Goal: Task Accomplishment & Management: Complete application form

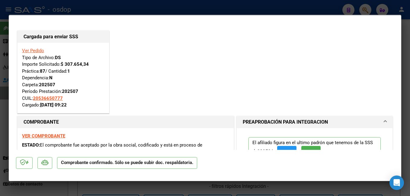
scroll to position [108, 0]
click at [122, 9] on div at bounding box center [205, 98] width 410 height 196
type input "$ 0,00"
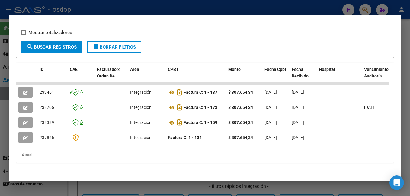
click at [122, 9] on div at bounding box center [205, 98] width 410 height 196
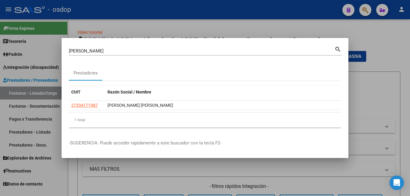
click at [122, 9] on div at bounding box center [205, 98] width 410 height 196
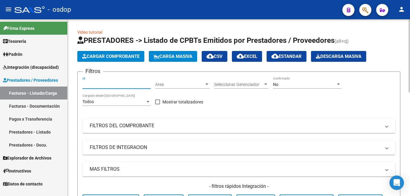
click at [96, 85] on input "Id" at bounding box center [116, 84] width 68 height 5
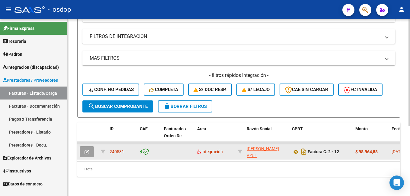
type input "240530"
click at [86, 149] on span "button" at bounding box center [87, 151] width 5 height 5
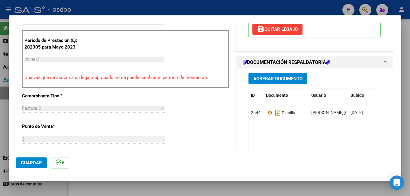
scroll to position [151, 0]
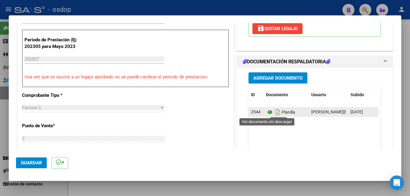
click at [268, 112] on icon at bounding box center [270, 112] width 8 height 7
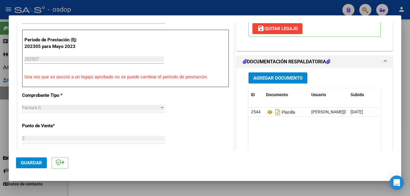
click at [127, 7] on div at bounding box center [205, 98] width 410 height 196
type input "$ 0,00"
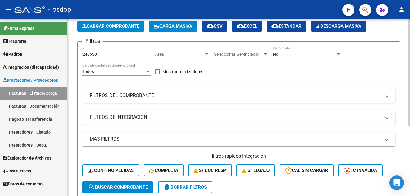
scroll to position [0, 0]
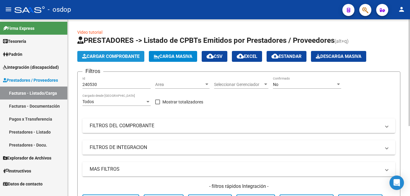
click at [123, 54] on span "Cargar Comprobante" at bounding box center [110, 56] width 57 height 5
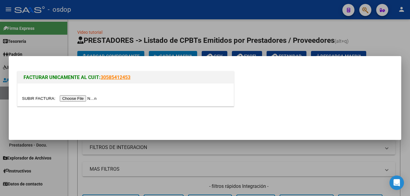
click at [76, 97] on input "file" at bounding box center [60, 98] width 76 height 6
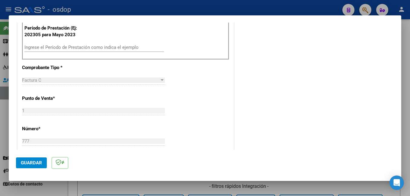
scroll to position [181, 0]
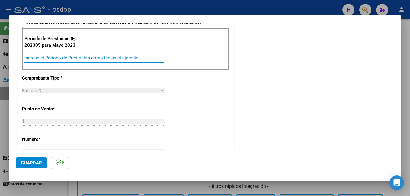
click at [51, 56] on input "Ingrese el Período de Prestación como indica el ejemplo" at bounding box center [93, 57] width 139 height 5
type input "202507"
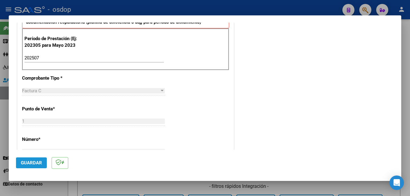
click at [23, 162] on span "Guardar" at bounding box center [31, 162] width 21 height 5
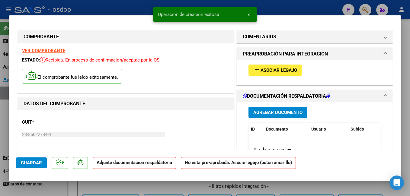
click at [292, 69] on span "Asociar Legajo" at bounding box center [279, 70] width 37 height 5
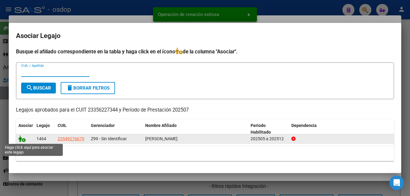
click at [23, 140] on icon at bounding box center [21, 139] width 7 height 7
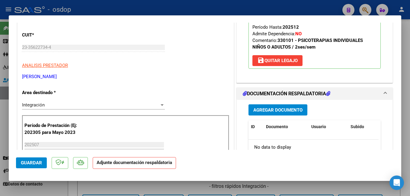
scroll to position [91, 0]
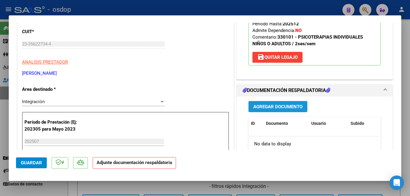
click at [266, 107] on span "Agregar Documento" at bounding box center [277, 106] width 49 height 5
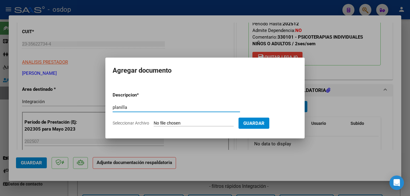
type input "planilla"
click at [157, 123] on input "Seleccionar Archivo" at bounding box center [194, 124] width 80 height 6
type input "C:\fakepath\[PERSON_NAME] -Psicologia julio .pdf"
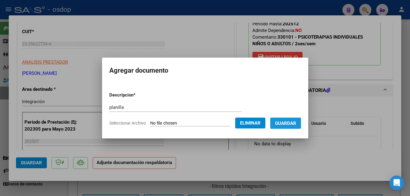
click at [293, 125] on span "Guardar" at bounding box center [285, 123] width 21 height 5
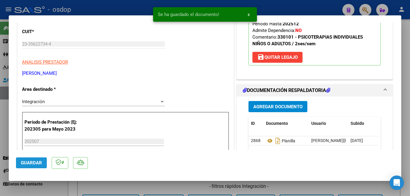
click at [29, 165] on span "Guardar" at bounding box center [31, 162] width 21 height 5
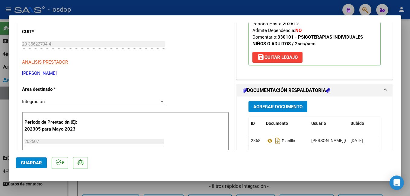
click at [30, 171] on mat-dialog-actions "Guardar" at bounding box center [205, 162] width 378 height 24
click at [34, 165] on span "Guardar" at bounding box center [31, 162] width 21 height 5
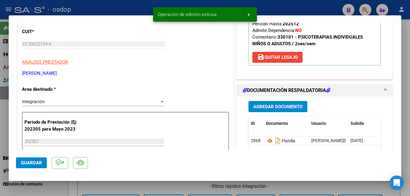
click at [102, 11] on div at bounding box center [205, 98] width 410 height 196
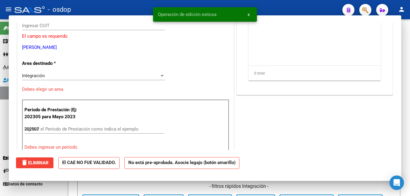
type input "$ 0,00"
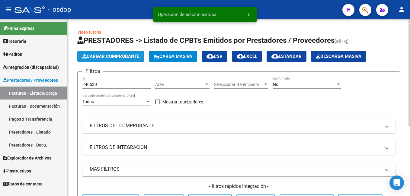
click at [99, 53] on button "Cargar Comprobante" at bounding box center [110, 56] width 67 height 11
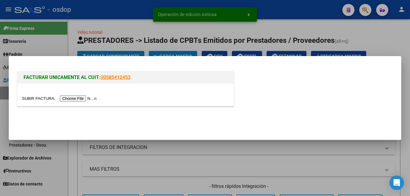
click at [85, 99] on input "file" at bounding box center [60, 98] width 76 height 6
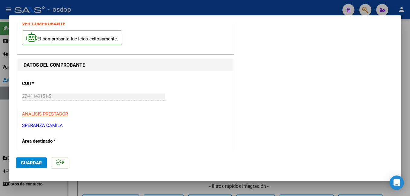
scroll to position [121, 0]
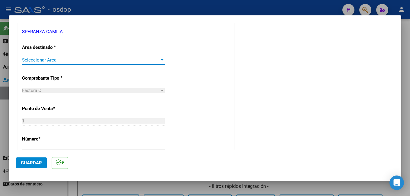
click at [102, 60] on span "Seleccionar Area" at bounding box center [90, 59] width 137 height 5
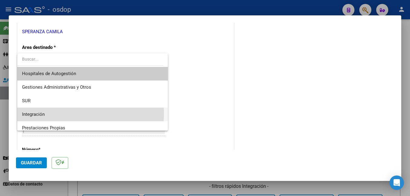
click at [83, 114] on span "Integración" at bounding box center [92, 115] width 141 height 14
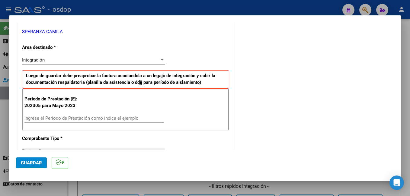
click at [82, 114] on div "Ingrese el Período de Prestación como indica el ejemplo" at bounding box center [93, 118] width 139 height 9
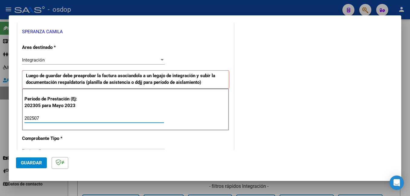
type input "202507"
click at [37, 162] on span "Guardar" at bounding box center [31, 162] width 21 height 5
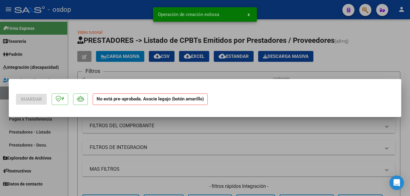
scroll to position [0, 0]
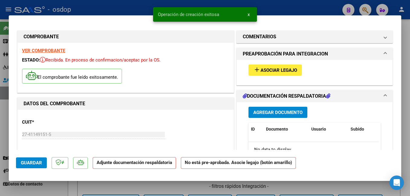
click at [266, 71] on span "Asociar Legajo" at bounding box center [279, 70] width 37 height 5
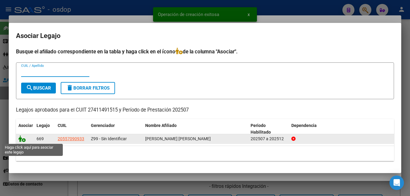
click at [21, 140] on icon at bounding box center [21, 139] width 7 height 7
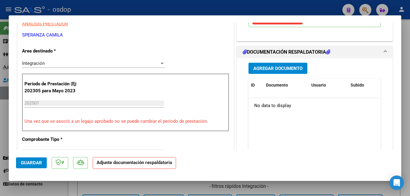
scroll to position [121, 0]
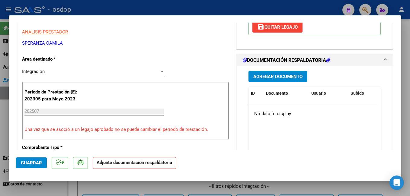
click at [263, 78] on span "Agregar Documento" at bounding box center [277, 76] width 49 height 5
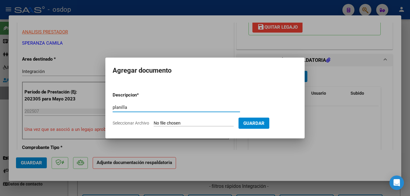
type input "planilla"
click at [190, 124] on input "Seleccionar Archivo" at bounding box center [194, 124] width 80 height 6
type input "C:\fakepath\CCF_004023.pdf"
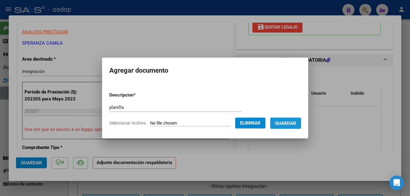
click at [289, 126] on button "Guardar" at bounding box center [285, 123] width 31 height 11
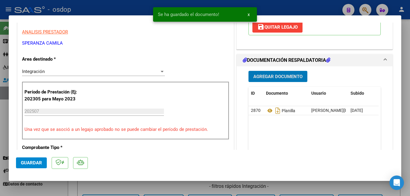
click at [35, 161] on span "Guardar" at bounding box center [31, 162] width 21 height 5
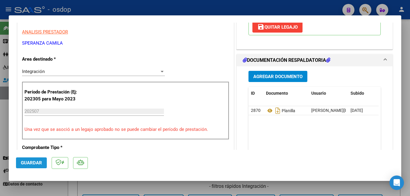
click at [35, 161] on span "Guardar" at bounding box center [31, 162] width 21 height 5
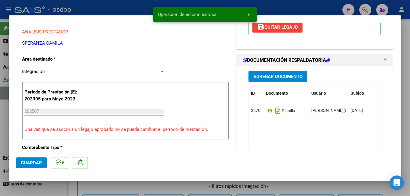
click at [83, 14] on div at bounding box center [205, 98] width 410 height 196
type input "$ 0,00"
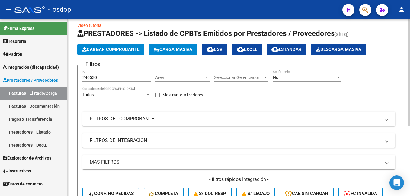
scroll to position [0, 0]
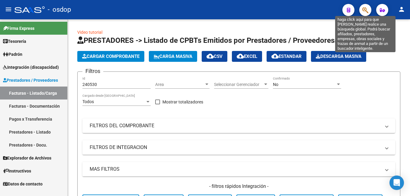
click at [365, 11] on icon "button" at bounding box center [365, 10] width 6 height 7
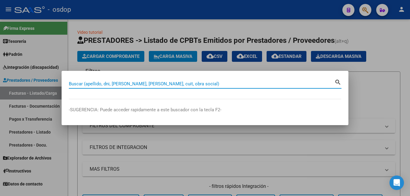
click at [186, 84] on input "Buscar (apellido, dni, [PERSON_NAME], [PERSON_NAME], cuit, obra social)" at bounding box center [202, 83] width 266 height 5
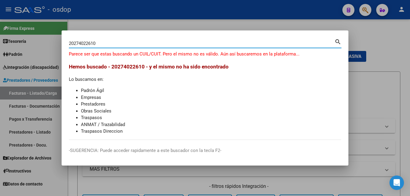
click at [93, 43] on input "20274022610" at bounding box center [202, 43] width 266 height 5
type input "20274022710"
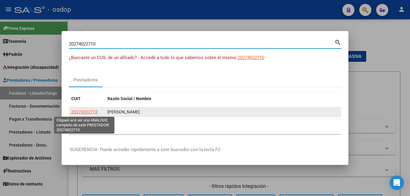
click at [95, 113] on span "20274022710" at bounding box center [84, 112] width 27 height 5
type textarea "20274022710"
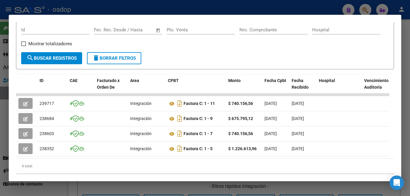
scroll to position [108, 0]
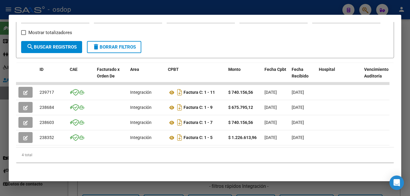
click at [158, 5] on div at bounding box center [205, 98] width 410 height 196
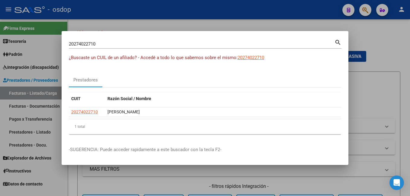
click at [157, 16] on div at bounding box center [205, 98] width 410 height 196
